Goal: Navigation & Orientation: Find specific page/section

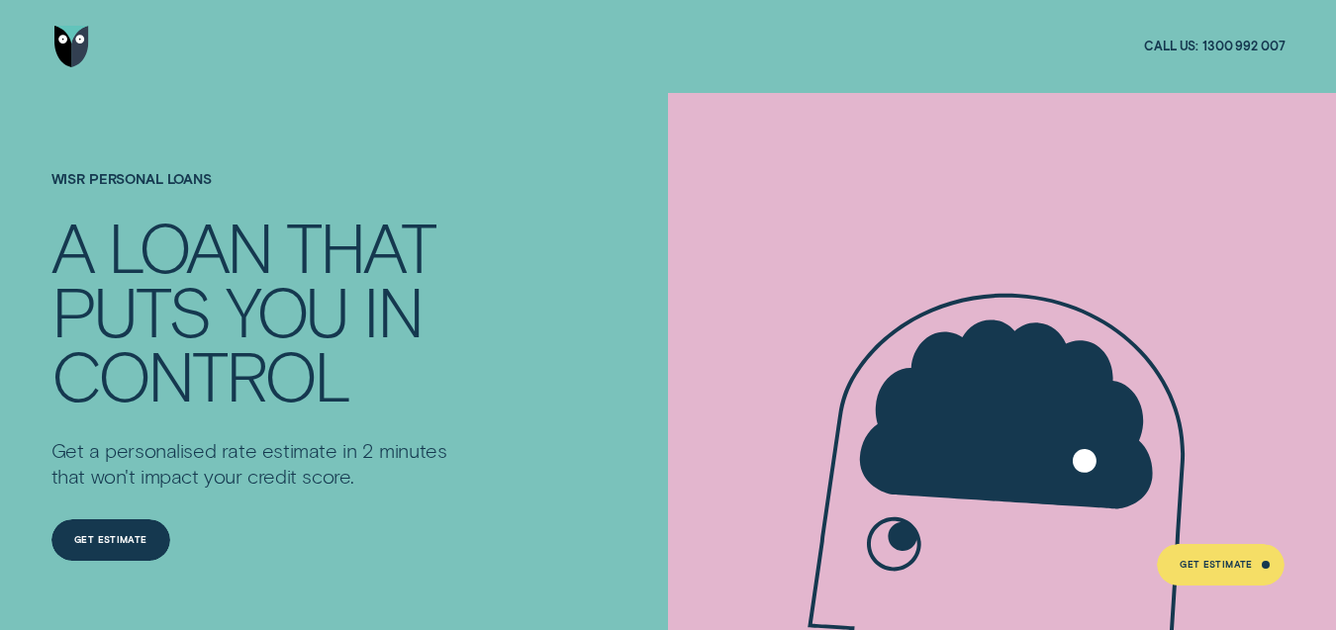
click at [70, 36] on img "Go to home page" at bounding box center [71, 47] width 35 height 42
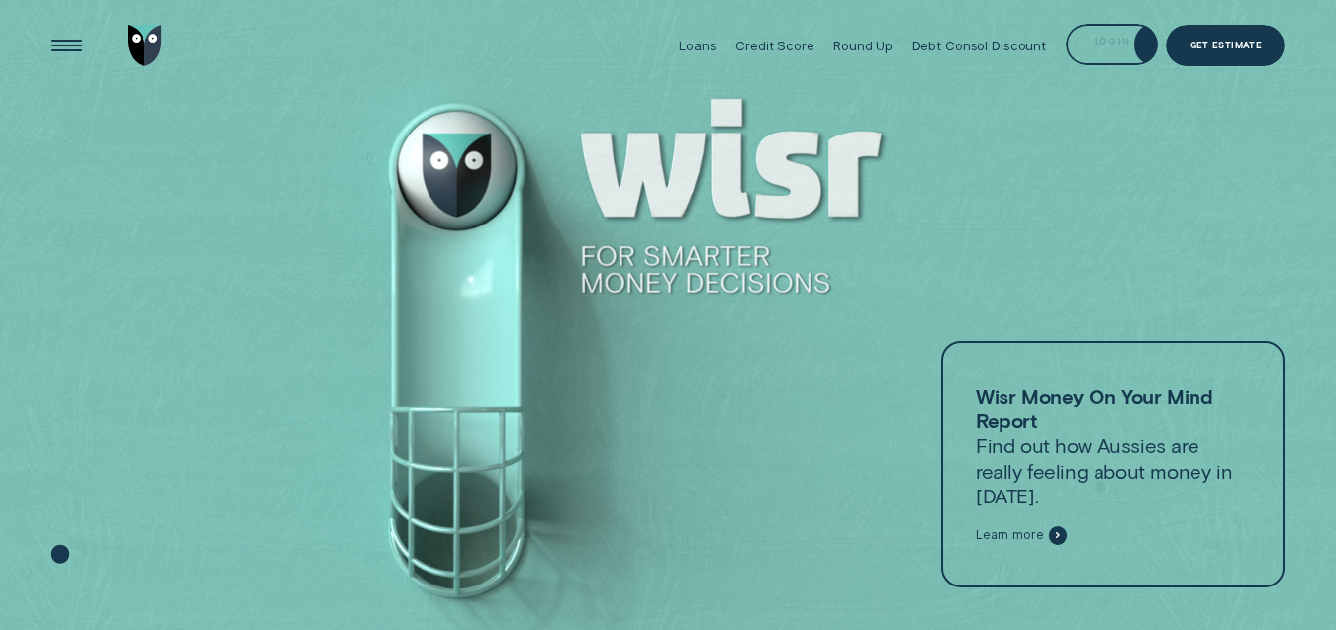
click at [1115, 41] on div "Log in" at bounding box center [1111, 41] width 35 height 8
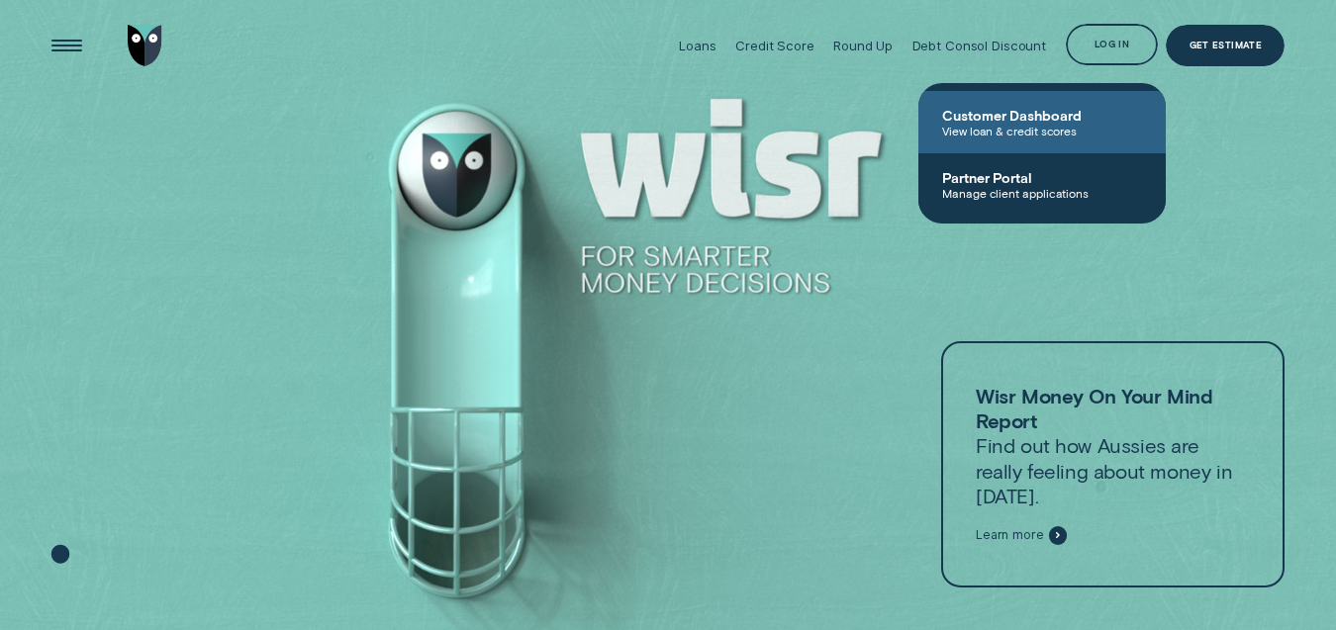
click at [1088, 113] on span "Customer Dashboard" at bounding box center [1042, 115] width 200 height 17
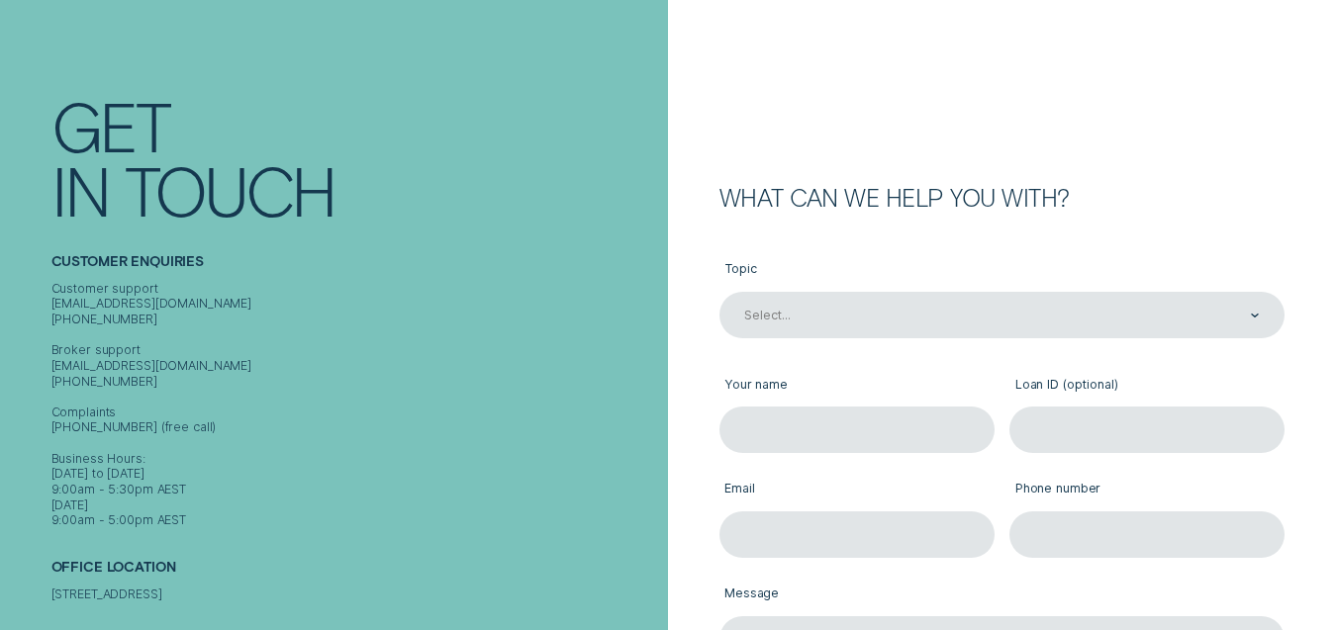
scroll to position [61, 0]
